Goal: Register for event/course

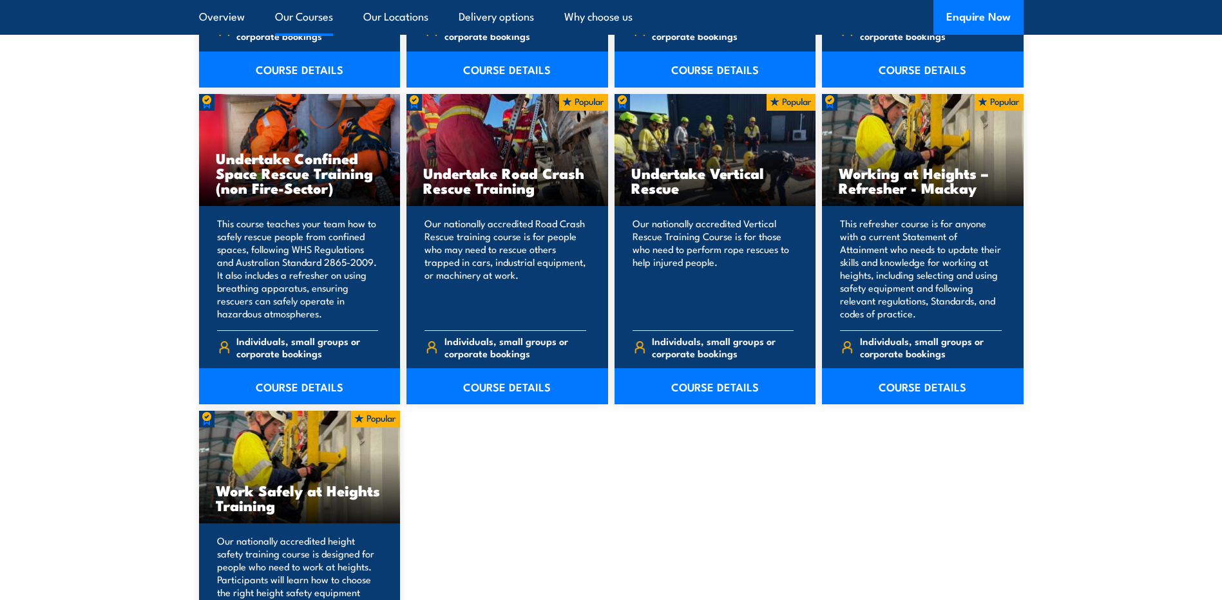
scroll to position [1353, 0]
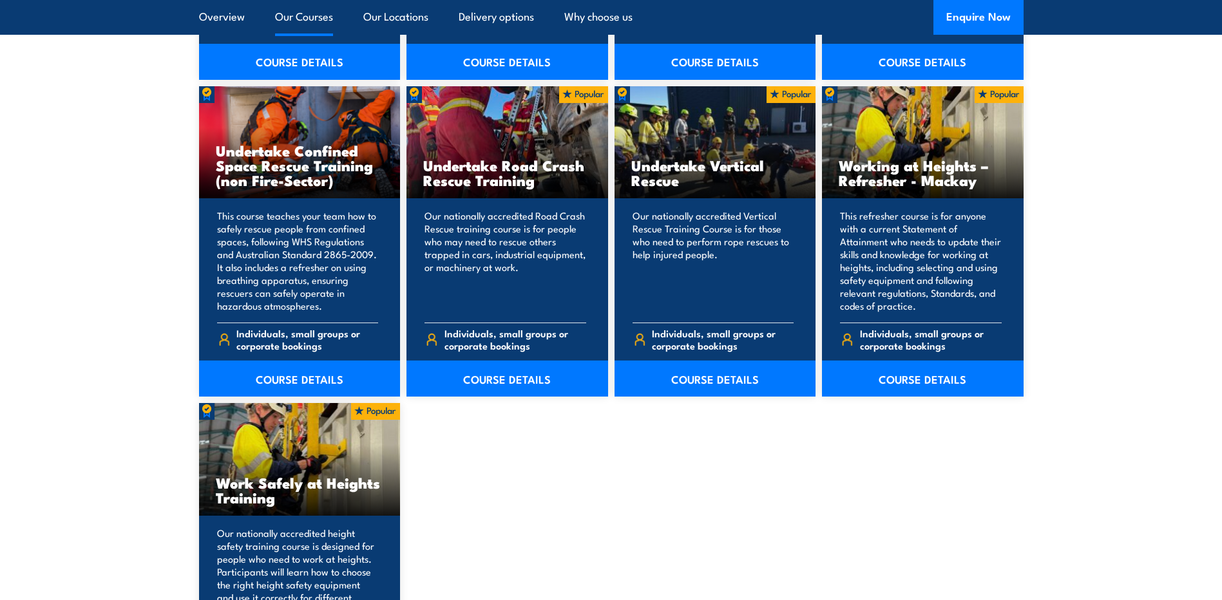
click at [353, 483] on h3 "Work Safely at Heights Training" at bounding box center [300, 490] width 168 height 30
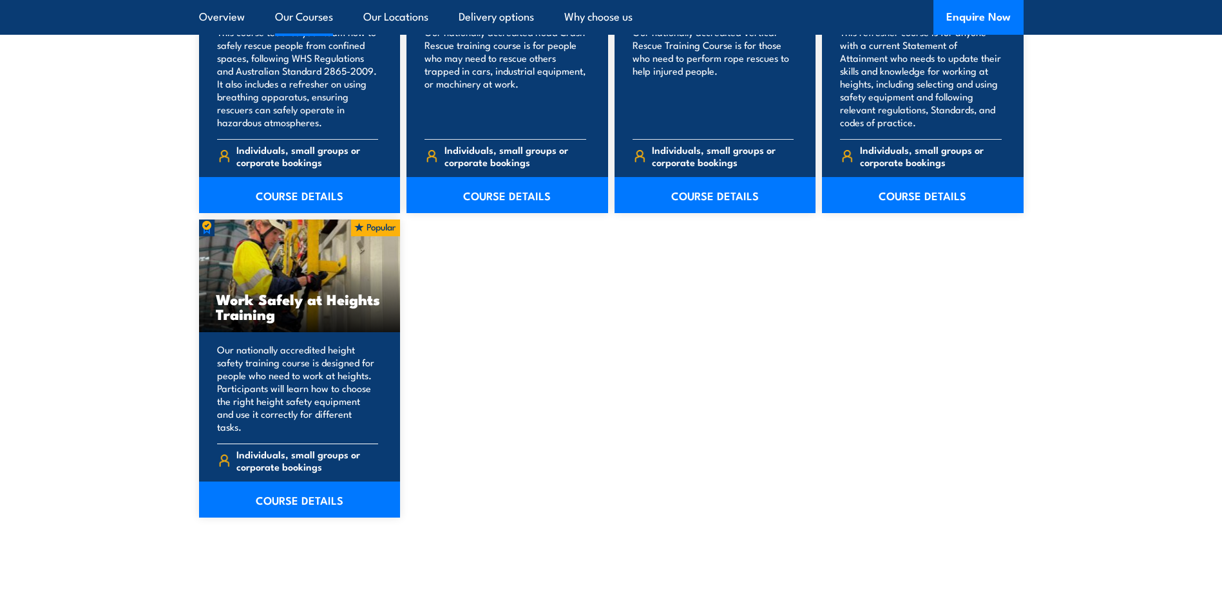
scroll to position [1546, 0]
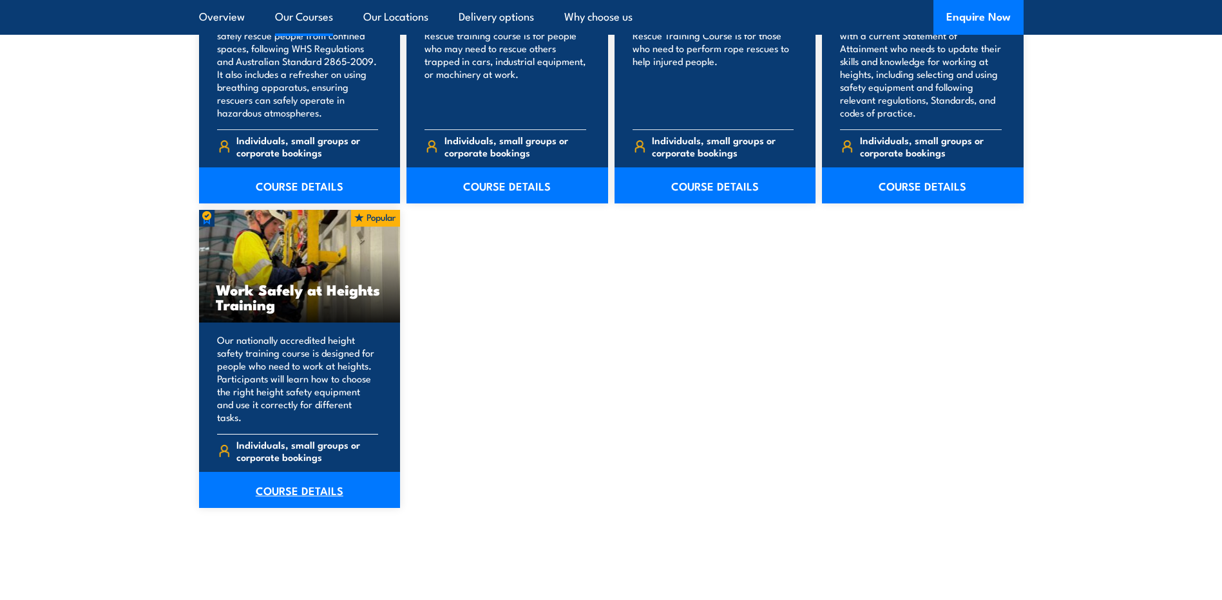
click at [314, 472] on link "COURSE DETAILS" at bounding box center [300, 490] width 202 height 36
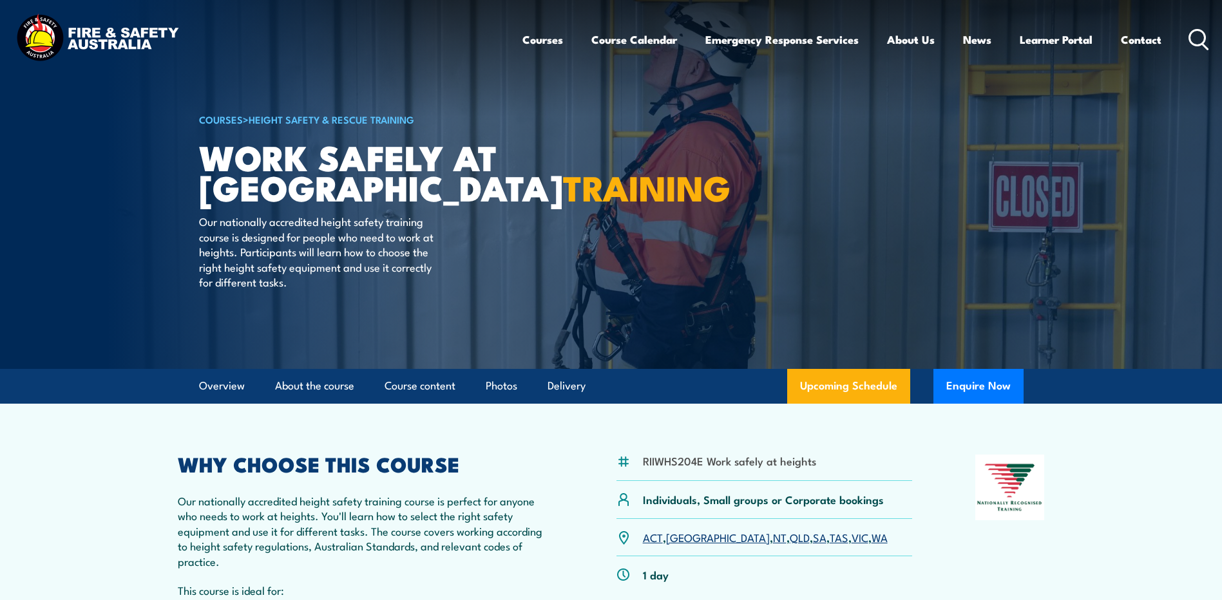
click at [678, 540] on link "[GEOGRAPHIC_DATA]" at bounding box center [718, 536] width 104 height 15
